Goal: Transaction & Acquisition: Purchase product/service

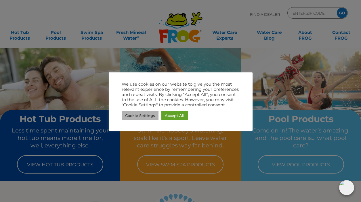
click at [140, 114] on link "Cookie Settings" at bounding box center [140, 115] width 37 height 9
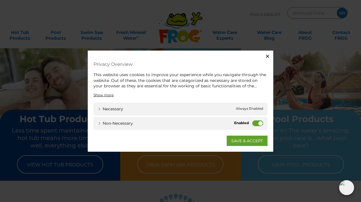
click at [257, 122] on label "Non-necessary" at bounding box center [257, 123] width 11 height 6
click at [0, 0] on input "Non-necessary" at bounding box center [0, 0] width 0 height 0
click at [237, 139] on link "SAVE & ACCEPT" at bounding box center [247, 140] width 41 height 10
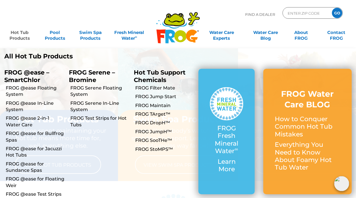
click at [16, 33] on link "Hot Tub Products" at bounding box center [20, 32] width 28 height 11
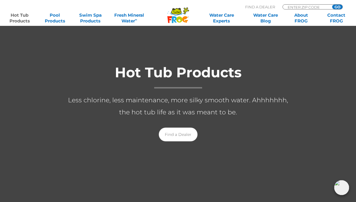
scroll to position [80, 0]
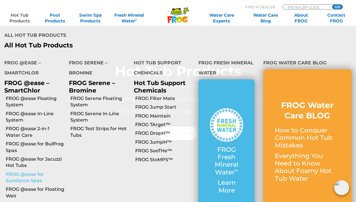
click at [14, 171] on link "FROG @ease for Sundance Spas" at bounding box center [35, 177] width 59 height 13
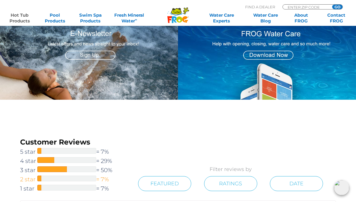
scroll to position [796, 0]
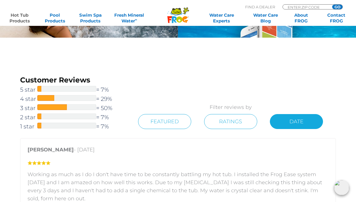
click at [292, 122] on link "Date" at bounding box center [296, 121] width 53 height 15
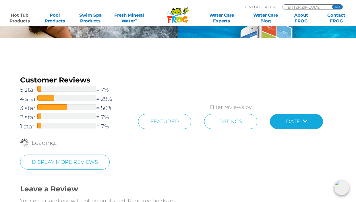
click at [307, 121] on link "Date" at bounding box center [296, 121] width 53 height 15
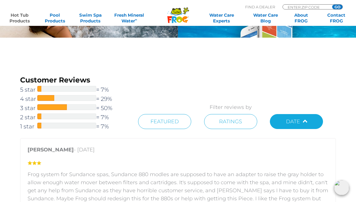
click at [305, 121] on link "Date" at bounding box center [296, 121] width 53 height 15
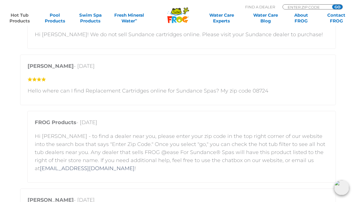
scroll to position [746, 0]
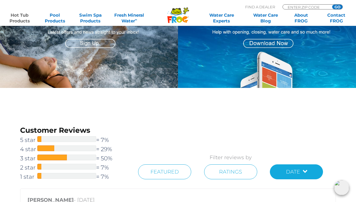
click at [289, 8] on div "MENU MENU Hot Tub Products All Hot Tub Products All Hot Tub Products FROG @ease…" at bounding box center [178, 13] width 345 height 11
click at [292, 7] on input "Zip Code Form" at bounding box center [306, 7] width 39 height 5
type input "77380"
click at [340, 8] on div "MENU MENU Hot Tub Products All Hot Tub Products All Hot Tub Products FROG @ease…" at bounding box center [178, 13] width 345 height 11
click at [337, 6] on input "GO" at bounding box center [338, 7] width 10 height 5
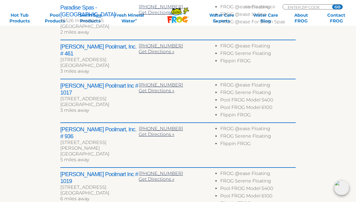
scroll to position [269, 0]
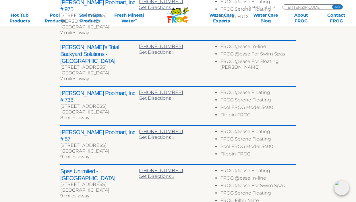
scroll to position [288, 0]
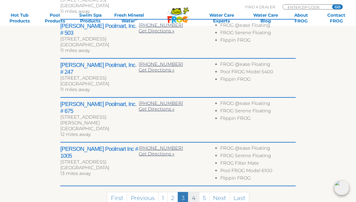
click at [193, 192] on link "4" at bounding box center [193, 198] width 11 height 12
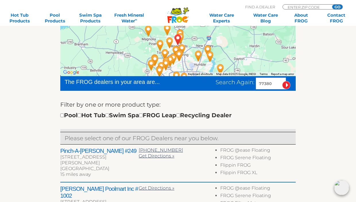
scroll to position [381, 0]
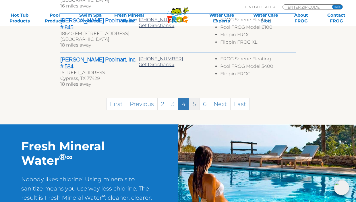
click at [193, 98] on link "5" at bounding box center [194, 104] width 11 height 12
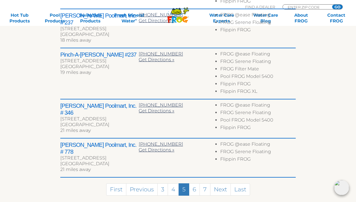
scroll to position [365, 0]
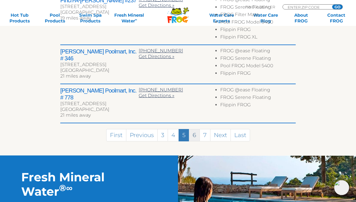
click at [195, 131] on link "6" at bounding box center [194, 135] width 11 height 12
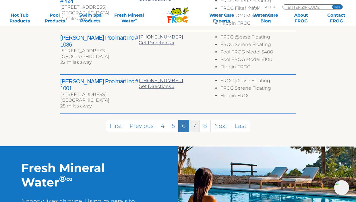
click at [198, 120] on link "7" at bounding box center [194, 126] width 11 height 12
